Goal: Browse casually: Explore the website without a specific task or goal

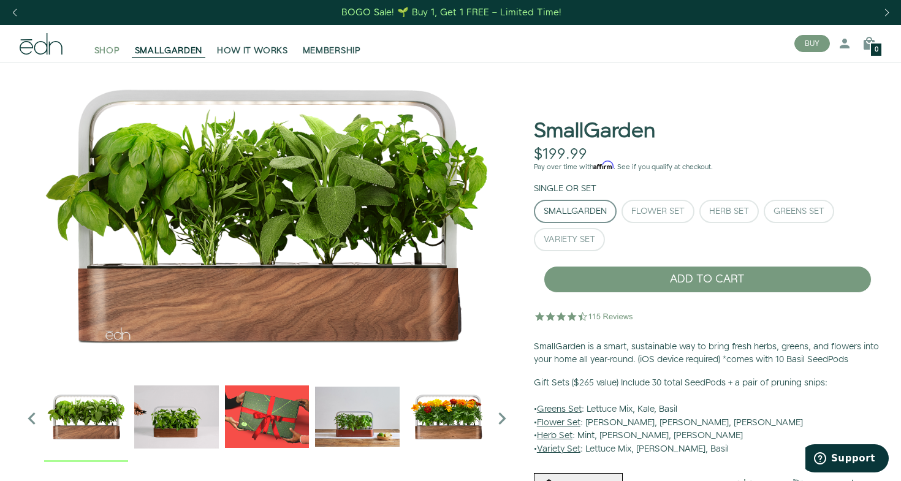
click at [116, 50] on span "SHOP" at bounding box center [107, 51] width 26 height 12
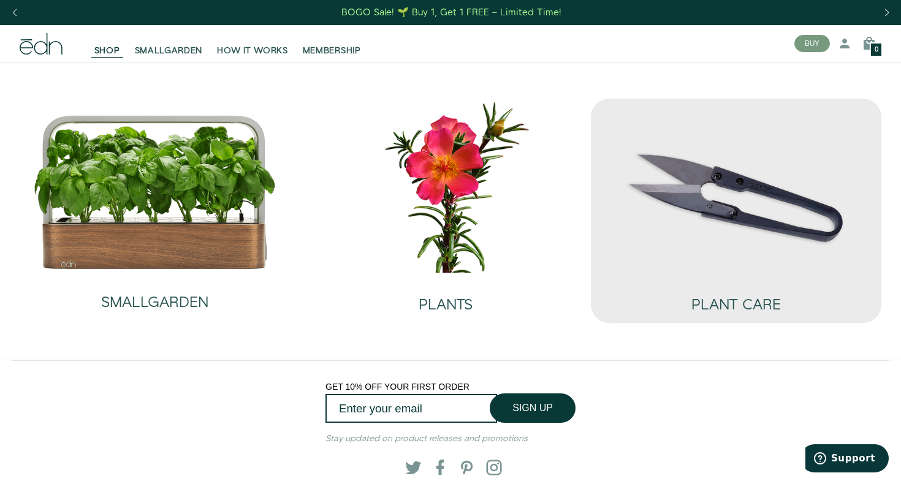
click at [718, 204] on img at bounding box center [736, 186] width 271 height 174
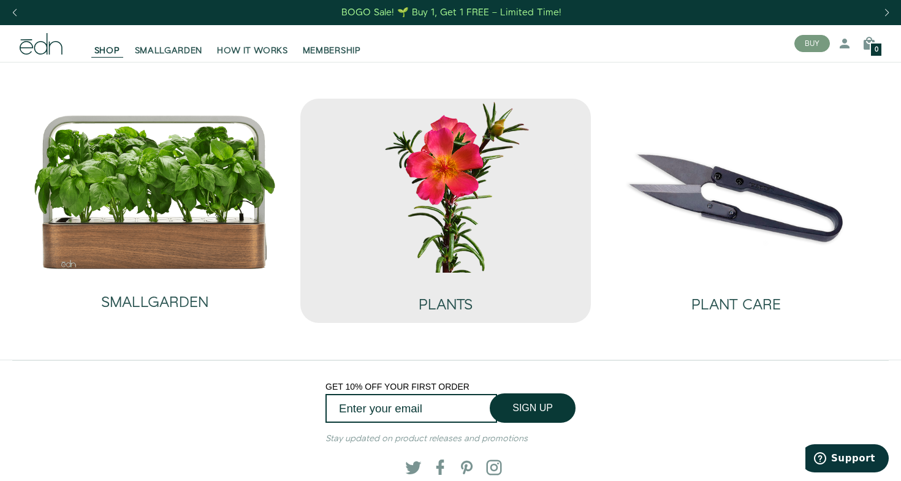
click at [456, 163] on img at bounding box center [445, 186] width 271 height 174
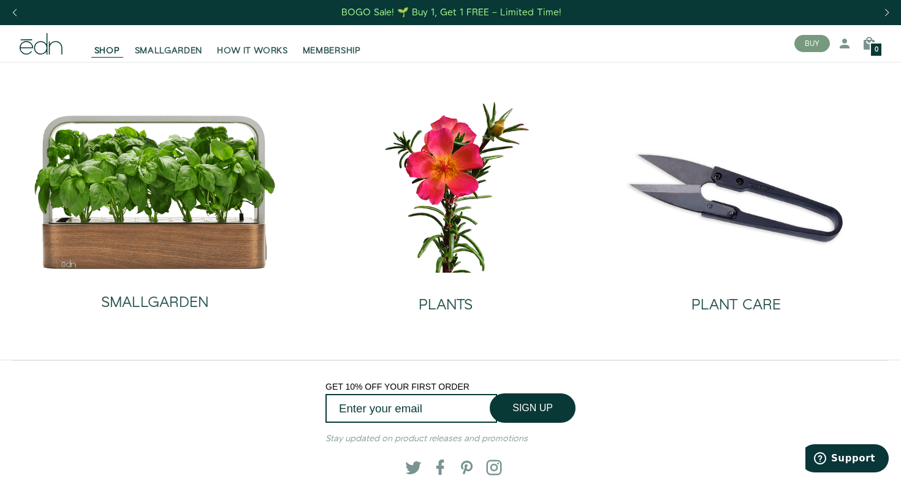
click at [58, 43] on icon at bounding box center [41, 43] width 43 height 21
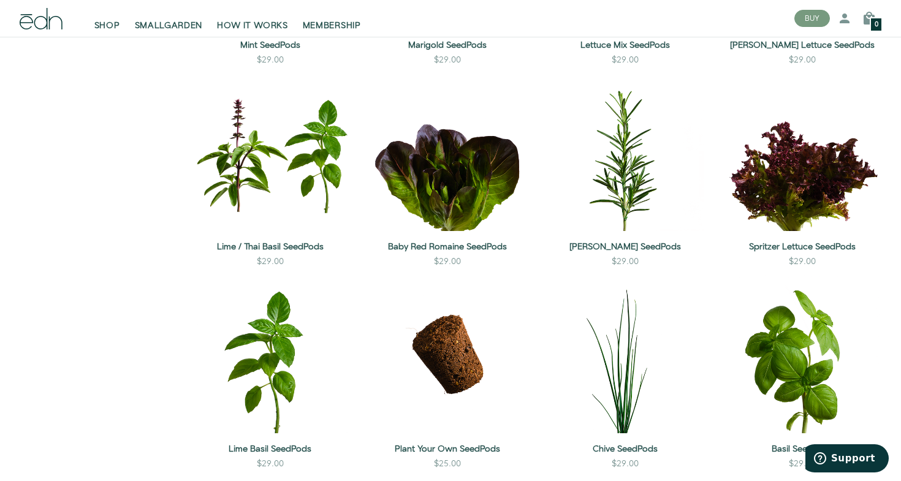
scroll to position [1086, 0]
